Goal: Task Accomplishment & Management: Use online tool/utility

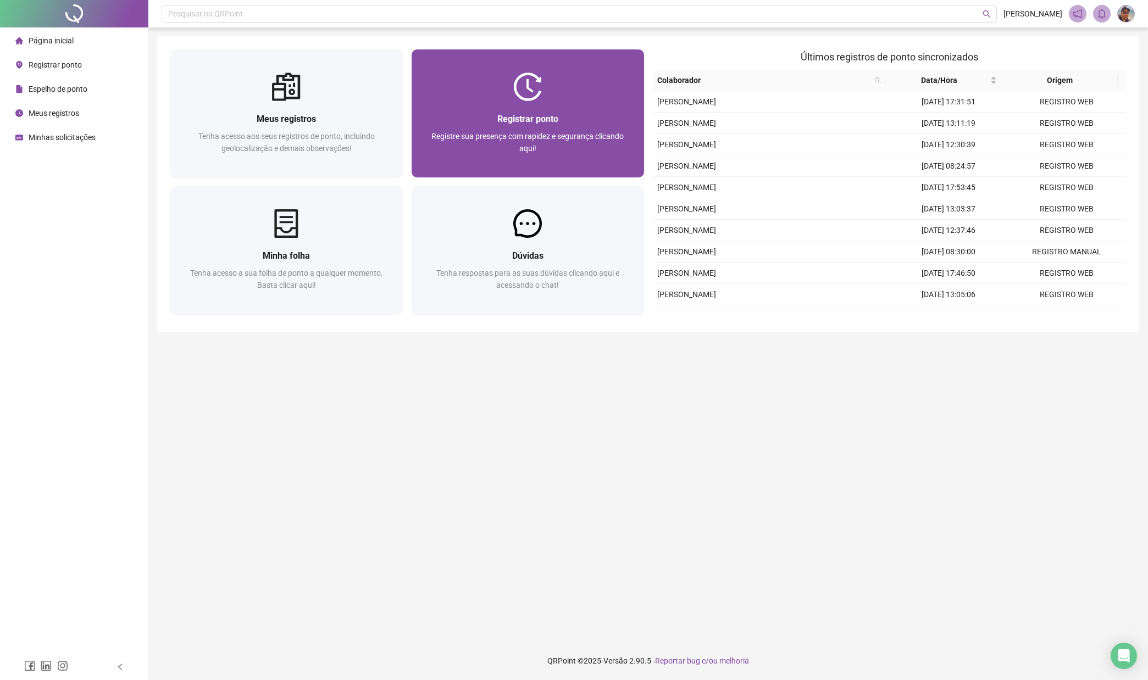
click at [554, 143] on div "Registre sua presença com rapidez e segurança clicando aqui!" at bounding box center [528, 148] width 206 height 36
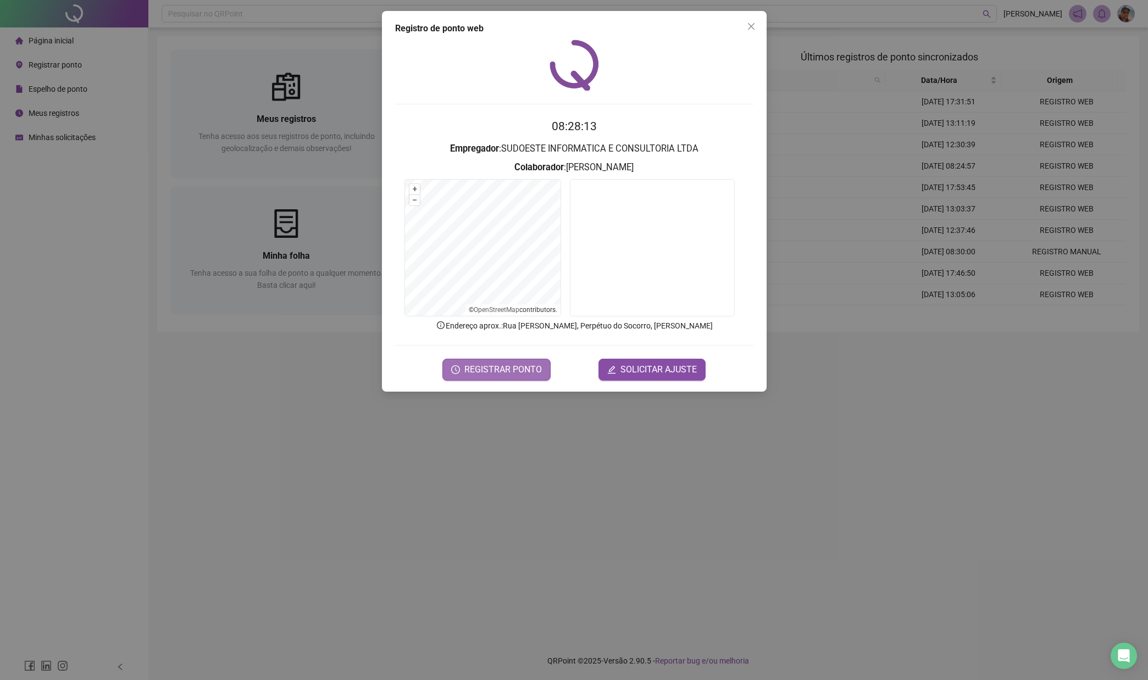
click at [506, 372] on span "REGISTRAR PONTO" at bounding box center [502, 369] width 77 height 13
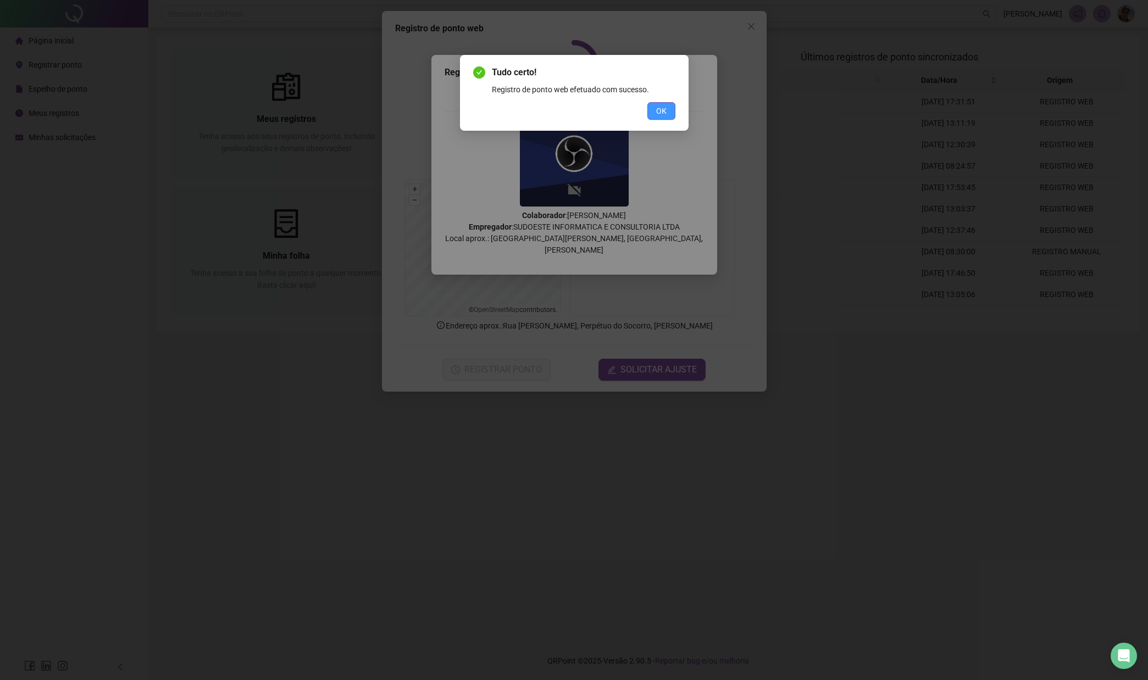
click at [669, 107] on button "OK" at bounding box center [661, 111] width 28 height 18
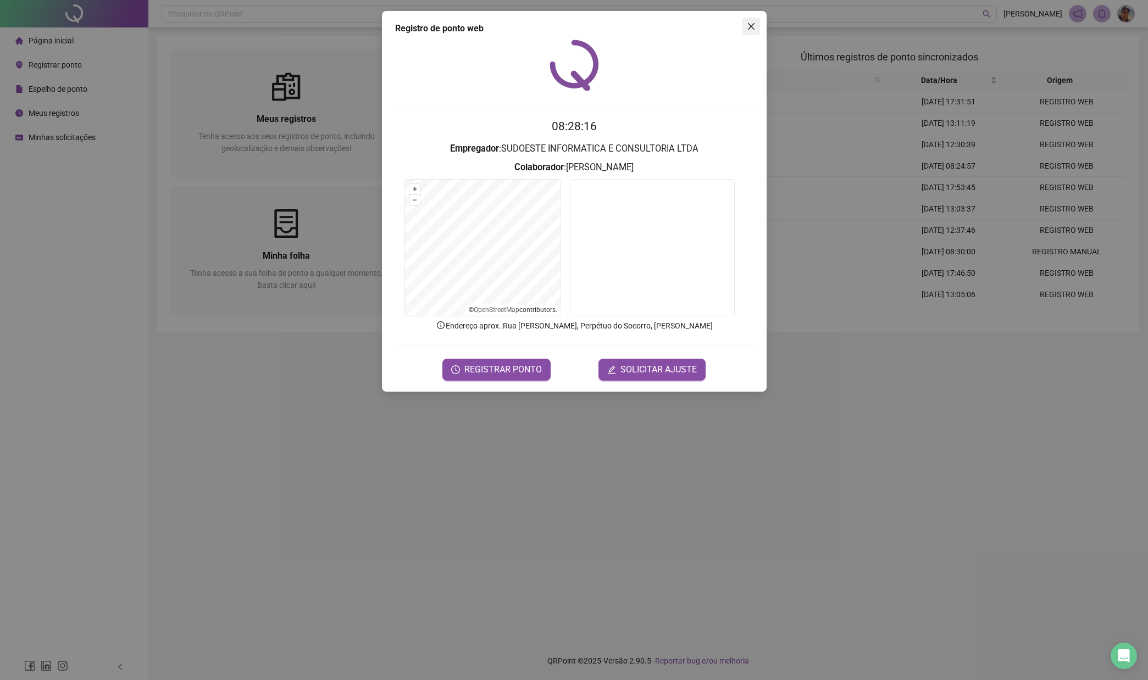
click at [754, 29] on icon "close" at bounding box center [751, 26] width 9 height 9
